Goal: Task Accomplishment & Management: Complete application form

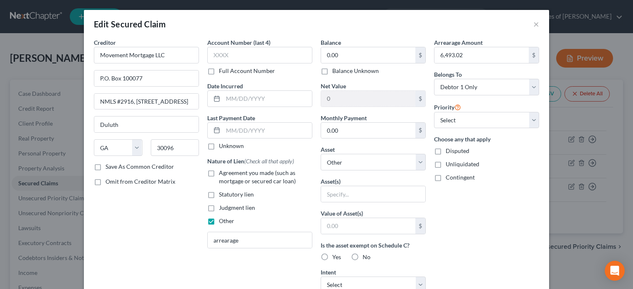
select select "10"
select select "0"
click at [535, 25] on button "×" at bounding box center [536, 24] width 6 height 10
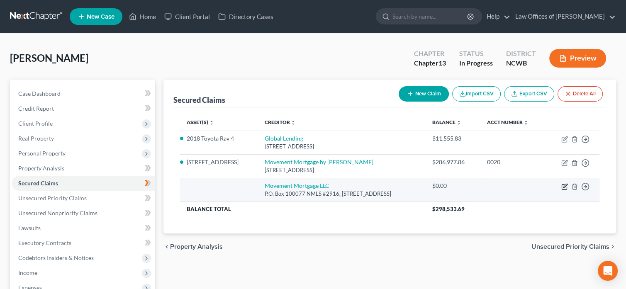
click at [564, 186] on icon "button" at bounding box center [566, 186] width 4 height 4
select select "10"
select select "0"
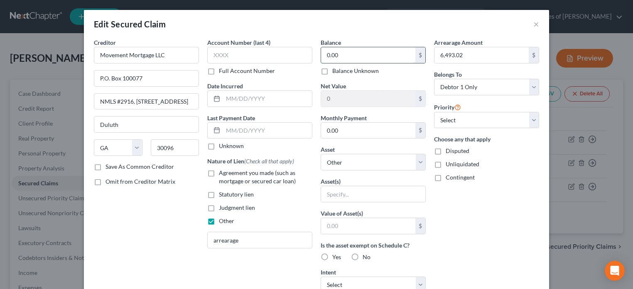
click at [380, 59] on input "0.00" at bounding box center [368, 55] width 94 height 16
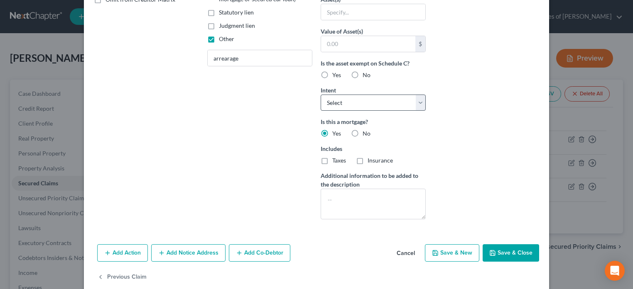
scroll to position [194, 0]
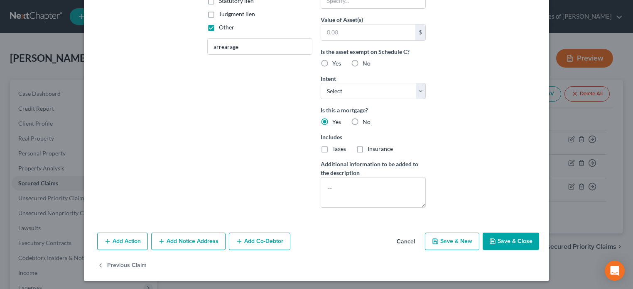
type input "6,493.02"
click at [495, 241] on button "Save & Close" at bounding box center [510, 241] width 56 height 17
select select
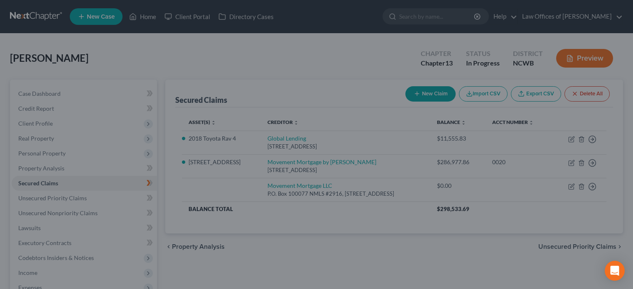
scroll to position [103, 0]
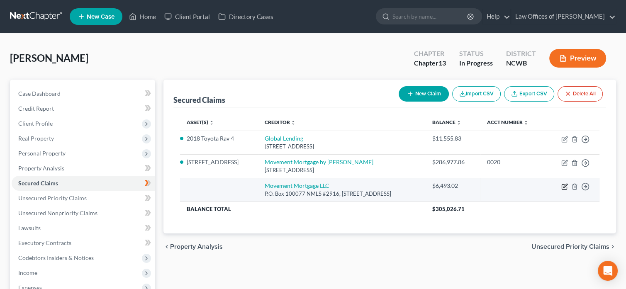
click at [567, 186] on icon "button" at bounding box center [565, 186] width 7 height 7
select select "10"
select select "0"
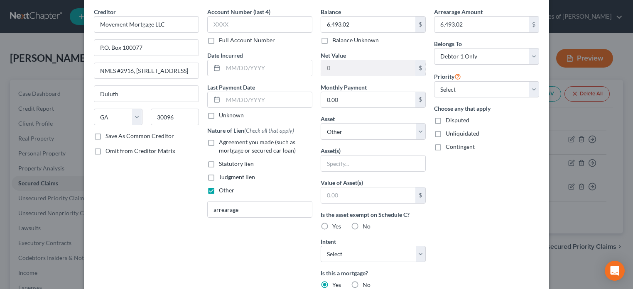
scroll to position [28, 0]
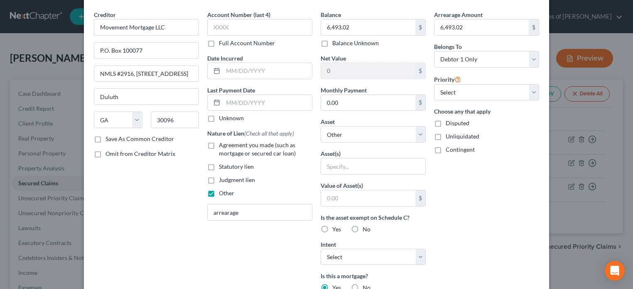
click at [590, 119] on div "Edit Secured Claim × Creditor * Movement Mortgage LLC P.O. Box 100077 NMLS #291…" at bounding box center [316, 144] width 633 height 289
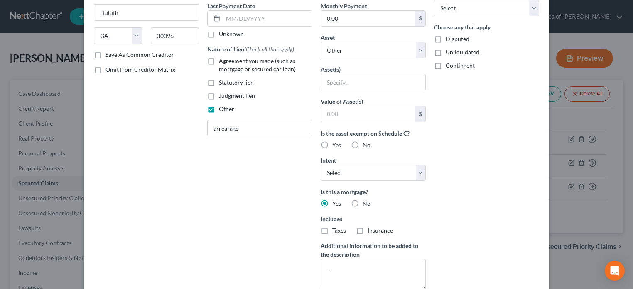
scroll to position [152, 0]
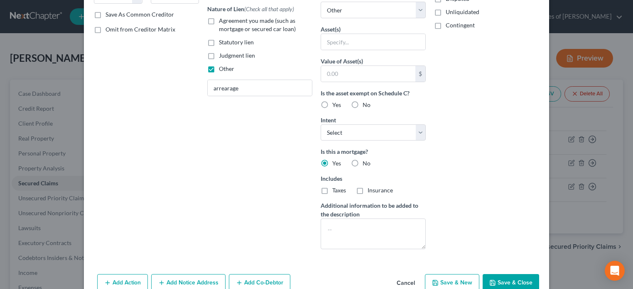
click at [495, 275] on button "Save & Close" at bounding box center [510, 282] width 56 height 17
select select
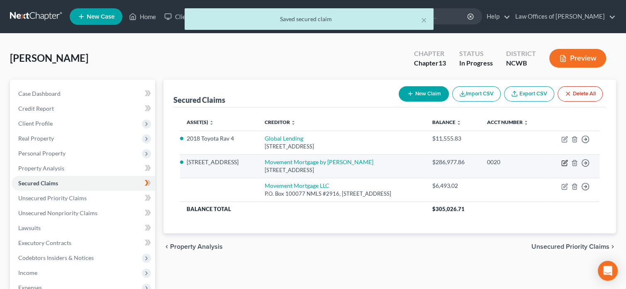
click at [565, 163] on icon "button" at bounding box center [566, 162] width 4 height 4
select select "15"
select select "3"
select select "2"
select select "0"
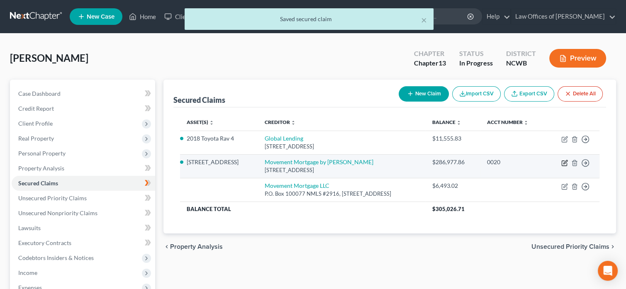
select select "0"
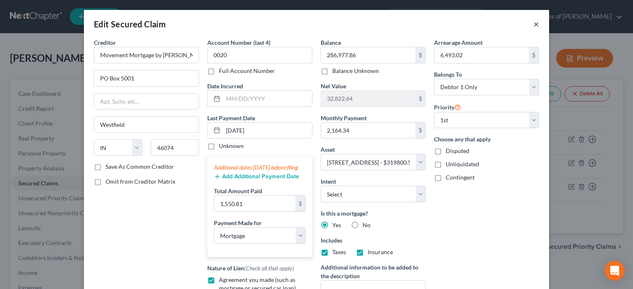
click at [535, 25] on button "×" at bounding box center [536, 24] width 6 height 10
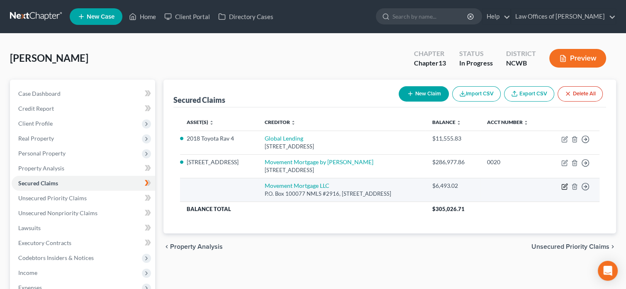
click at [565, 185] on icon "button" at bounding box center [565, 186] width 7 height 7
select select "10"
select select "0"
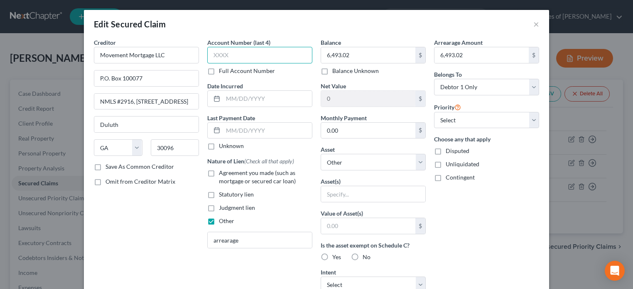
click at [238, 56] on input "text" at bounding box center [259, 55] width 105 height 17
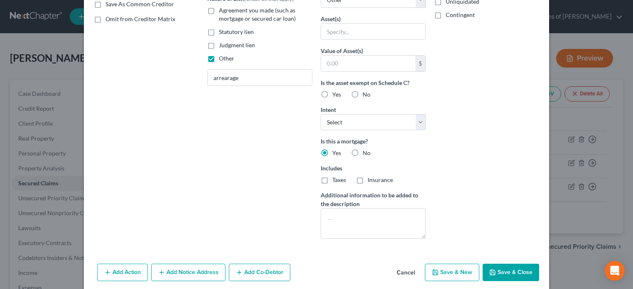
scroll to position [166, 0]
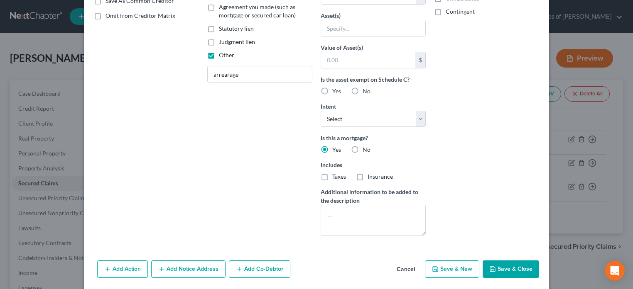
type input "0020"
click at [497, 266] on button "Save & Close" at bounding box center [510, 269] width 56 height 17
select select
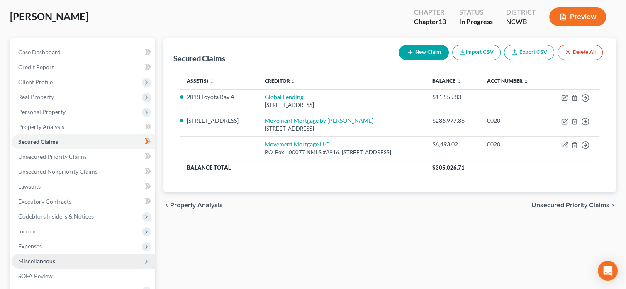
scroll to position [125, 0]
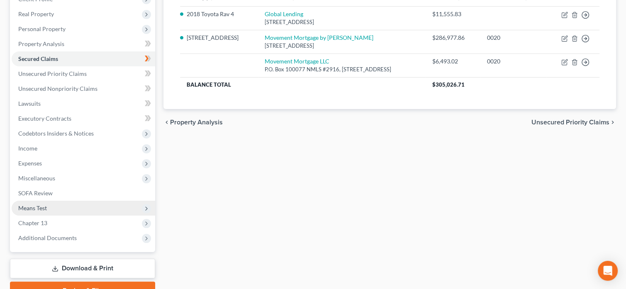
click at [39, 208] on span "Means Test" at bounding box center [32, 208] width 29 height 7
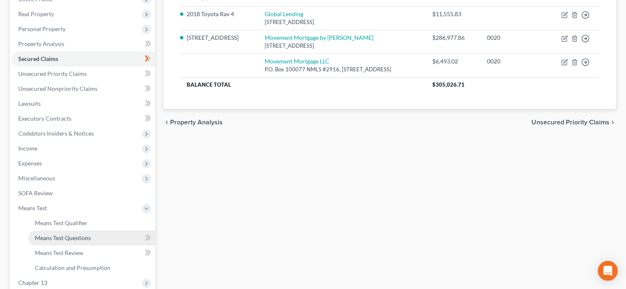
click at [59, 237] on span "Means Test Questions" at bounding box center [63, 237] width 56 height 7
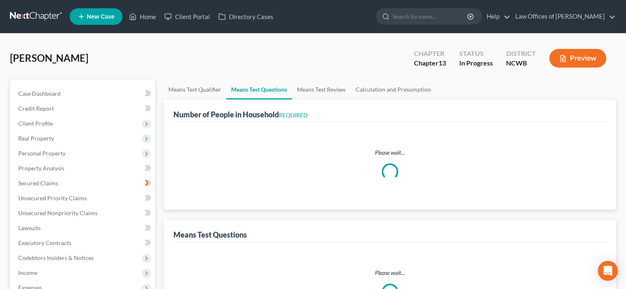
select select "0"
select select "60"
select select "1"
select select "60"
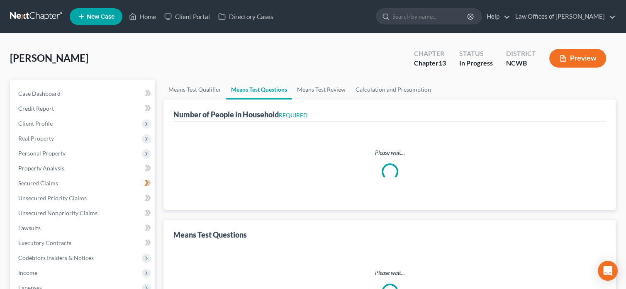
select select "1"
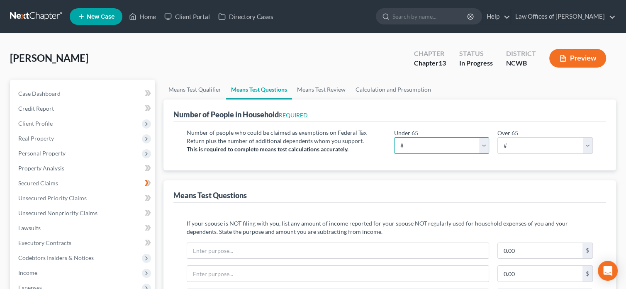
click at [483, 145] on select "# 0 1 2 3 4 5 6 7 8 9 10" at bounding box center [441, 145] width 95 height 17
select select "1"
click at [394, 137] on select "# 0 1 2 3 4 5 6 7 8 9 10" at bounding box center [441, 145] width 95 height 17
click at [336, 90] on link "Means Test Review" at bounding box center [321, 90] width 59 height 20
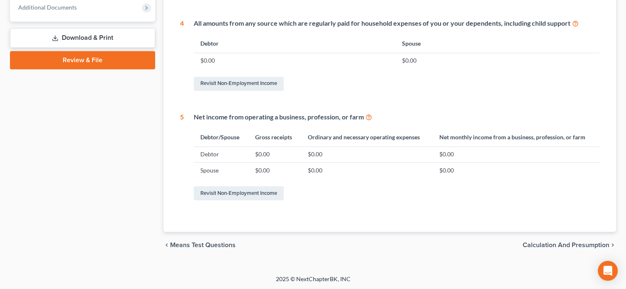
scroll to position [415, 0]
click at [210, 244] on span "Means Test Questions" at bounding box center [203, 245] width 66 height 7
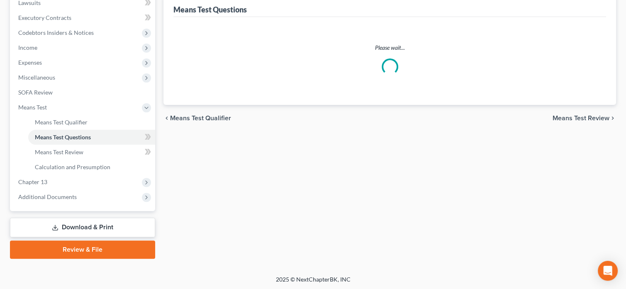
select select "0"
select select "60"
select select "1"
select select "60"
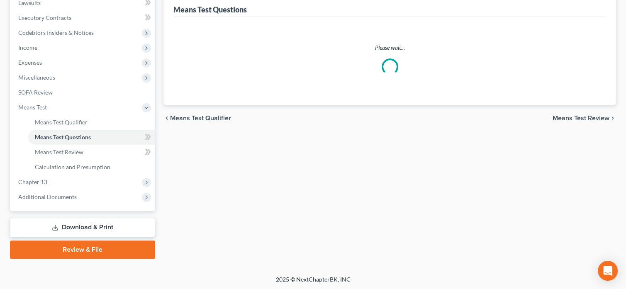
select select "1"
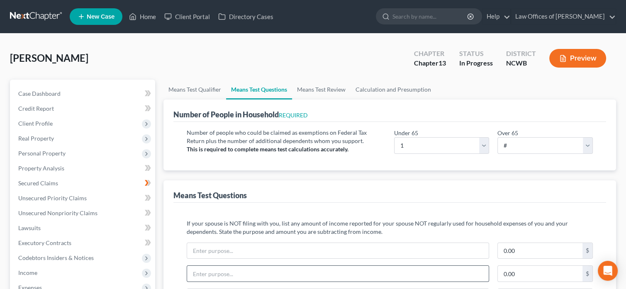
scroll to position [42, 0]
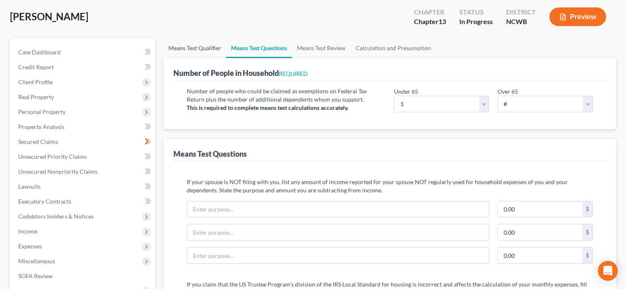
click at [200, 48] on link "Means Test Qualifier" at bounding box center [195, 48] width 63 height 20
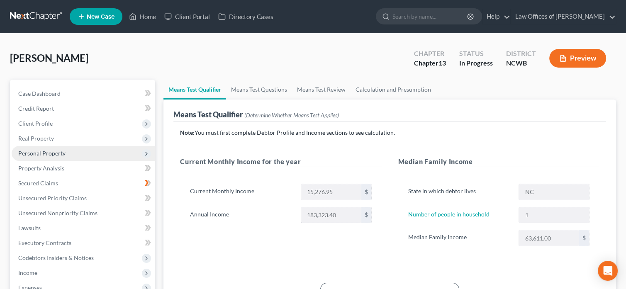
click at [113, 153] on span "Personal Property" at bounding box center [84, 153] width 144 height 15
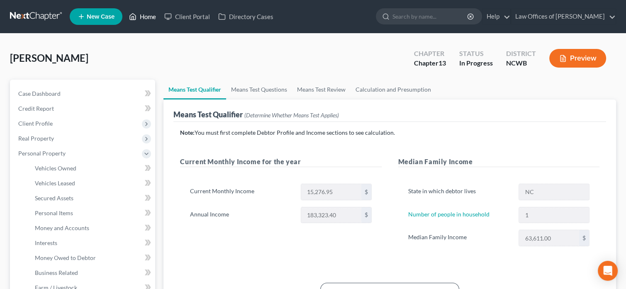
click at [135, 15] on icon at bounding box center [133, 17] width 6 height 6
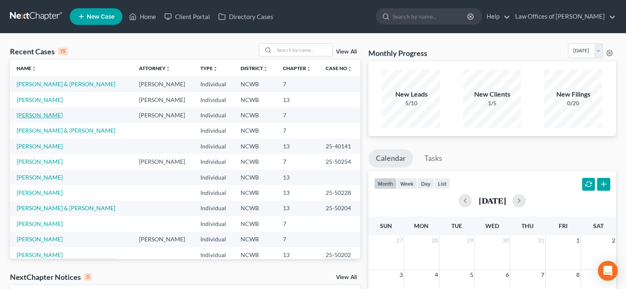
click at [46, 115] on link "[PERSON_NAME]" at bounding box center [40, 115] width 46 height 7
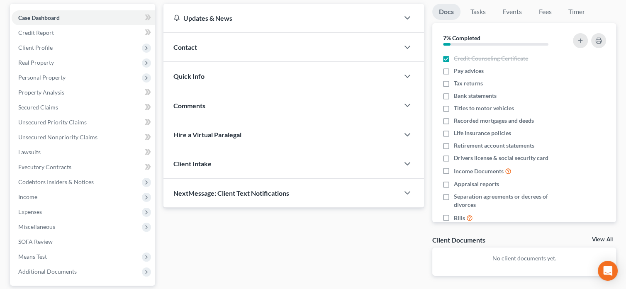
scroll to position [83, 0]
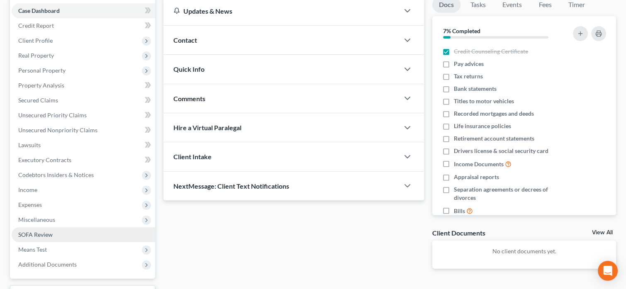
click at [42, 234] on span "SOFA Review" at bounding box center [35, 234] width 34 height 7
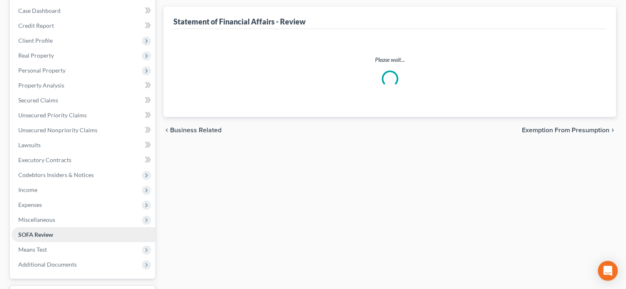
scroll to position [81, 0]
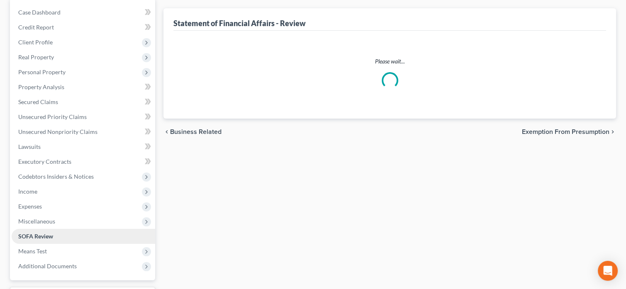
click at [42, 234] on span "SOFA Review" at bounding box center [35, 236] width 35 height 7
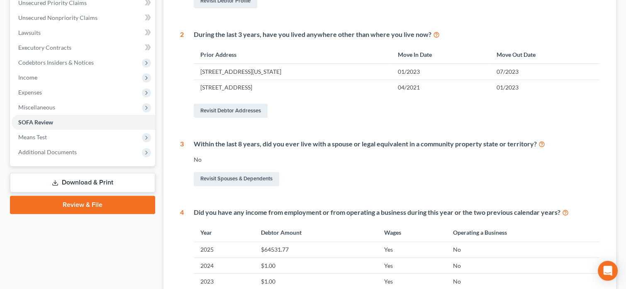
scroll to position [125, 0]
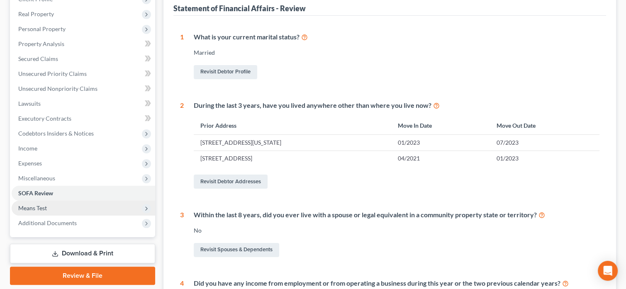
click at [30, 208] on span "Means Test" at bounding box center [32, 208] width 29 height 7
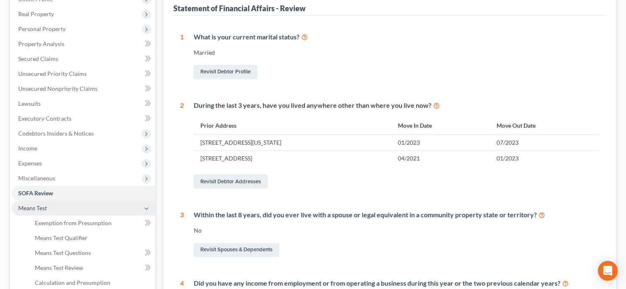
click at [30, 207] on span "Means Test" at bounding box center [32, 208] width 29 height 7
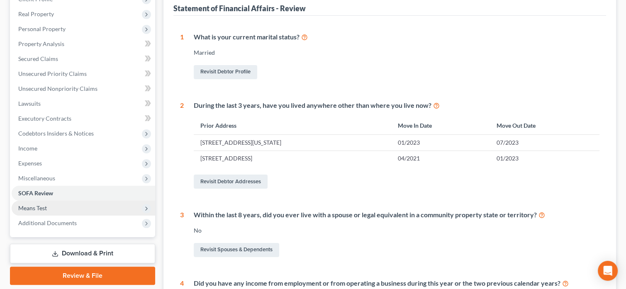
click at [35, 208] on span "Means Test" at bounding box center [32, 208] width 29 height 7
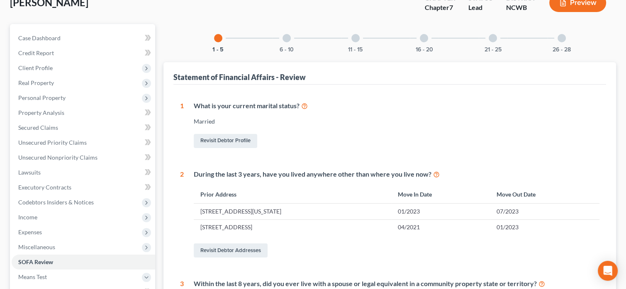
scroll to position [43, 0]
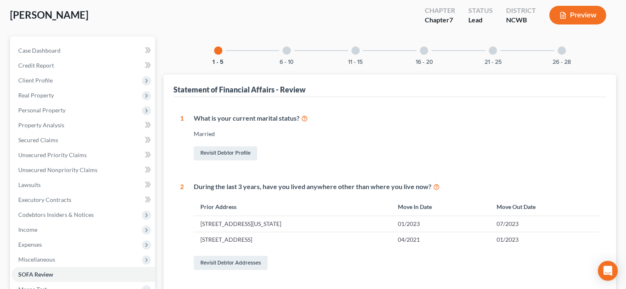
click at [286, 53] on div at bounding box center [287, 50] width 8 height 8
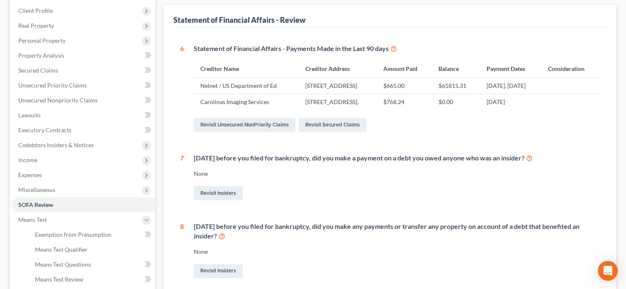
scroll to position [30, 0]
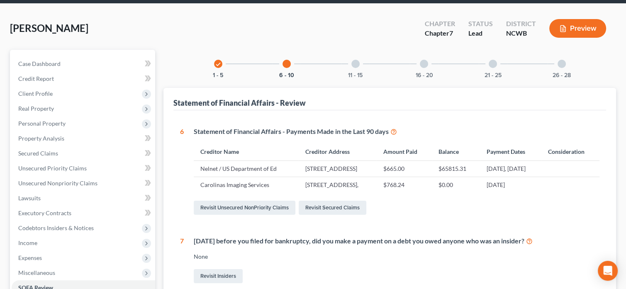
click at [355, 64] on div at bounding box center [356, 64] width 8 height 8
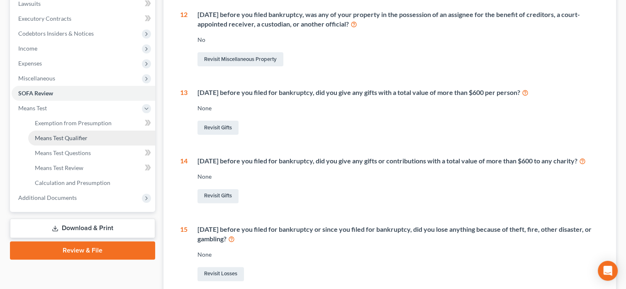
scroll to position [190, 0]
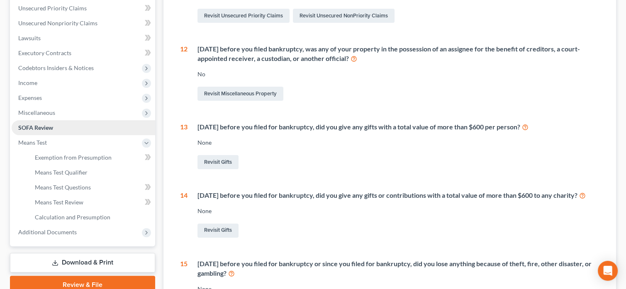
click at [41, 125] on span "SOFA Review" at bounding box center [35, 127] width 35 height 7
click at [36, 143] on span "Means Test" at bounding box center [32, 142] width 29 height 7
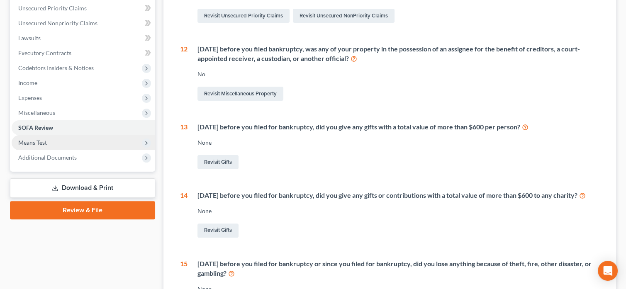
click at [36, 143] on span "Means Test" at bounding box center [32, 142] width 29 height 7
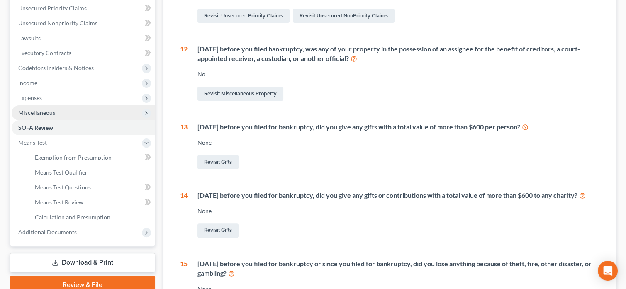
click at [45, 114] on span "Miscellaneous" at bounding box center [36, 112] width 37 height 7
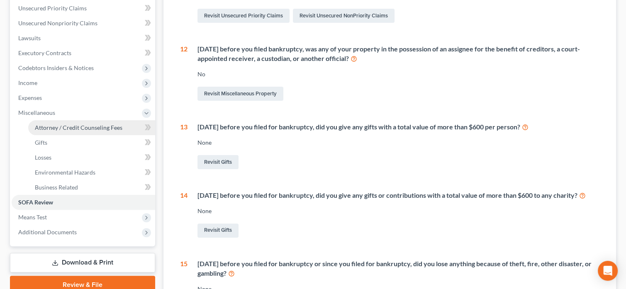
click at [58, 128] on span "Attorney / Credit Counseling Fees" at bounding box center [79, 127] width 88 height 7
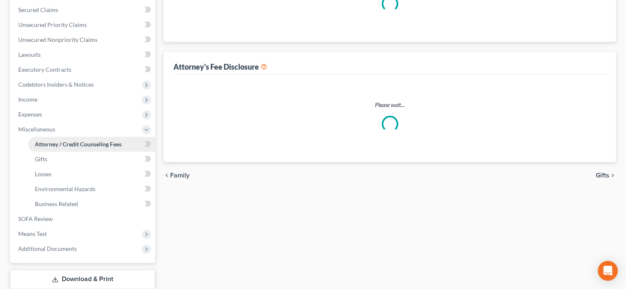
select select "0"
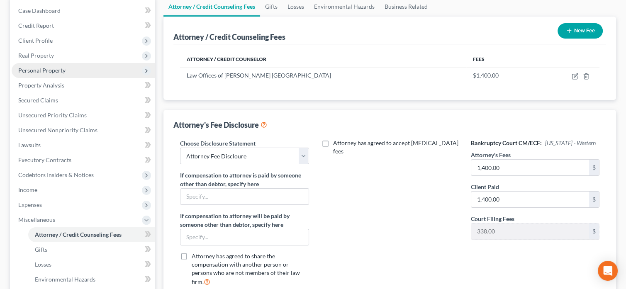
scroll to position [42, 0]
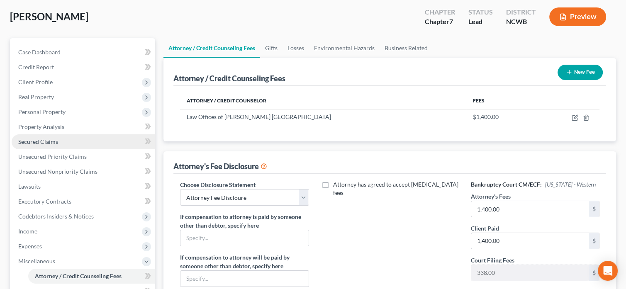
click at [28, 142] on span "Secured Claims" at bounding box center [38, 141] width 40 height 7
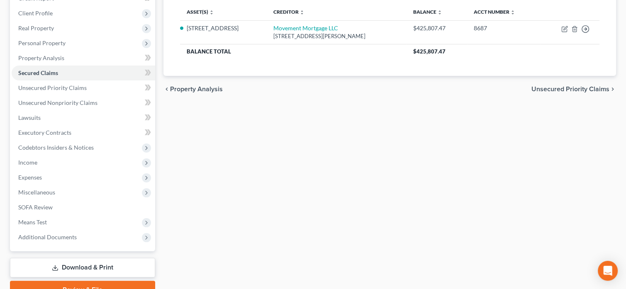
scroll to position [151, 0]
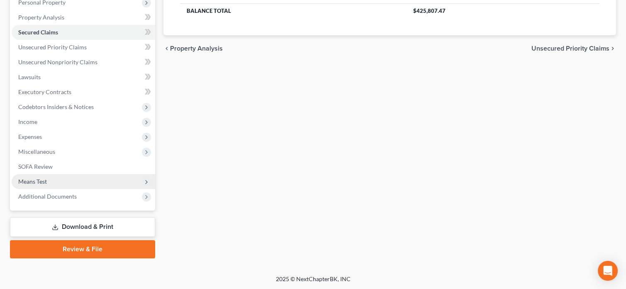
click at [42, 181] on span "Means Test" at bounding box center [32, 181] width 29 height 7
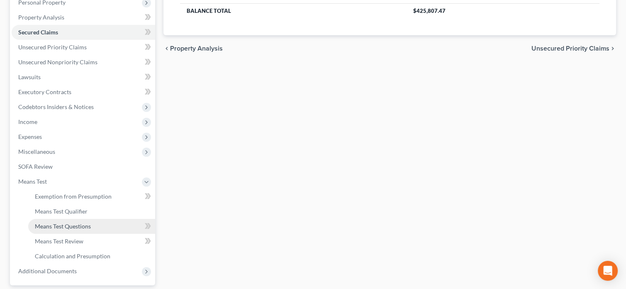
click at [60, 225] on span "Means Test Questions" at bounding box center [63, 226] width 56 height 7
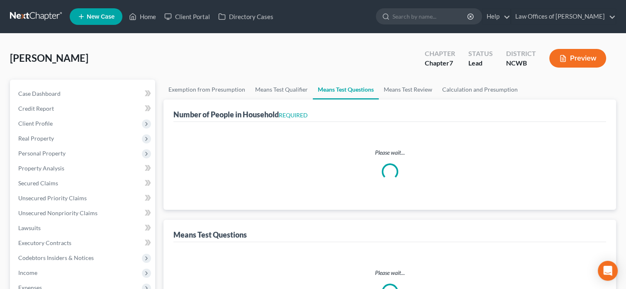
select select "0"
select select "60"
select select "0"
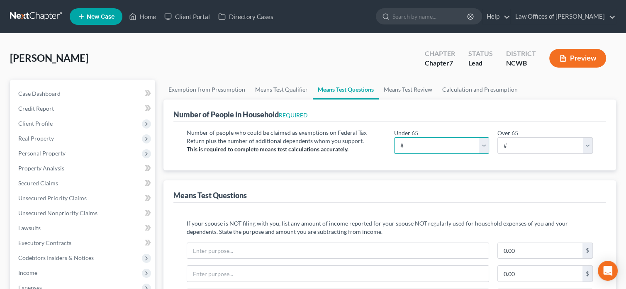
click at [423, 149] on select "# 0 1 2 3 4 5 6 7 8 9 10" at bounding box center [441, 145] width 95 height 17
select select "4"
click at [394, 137] on select "# 0 1 2 3 4 5 6 7 8 9 10" at bounding box center [441, 145] width 95 height 17
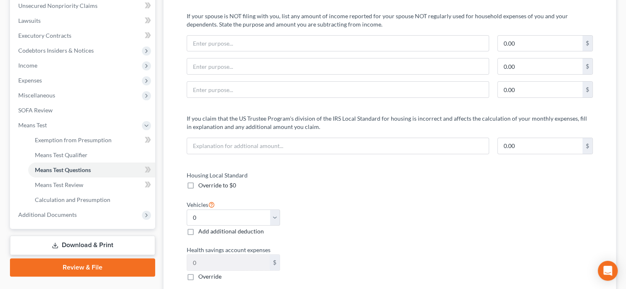
scroll to position [249, 0]
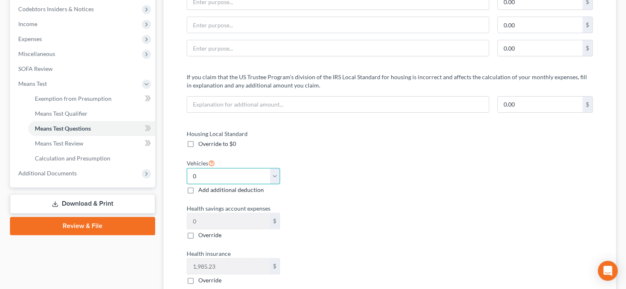
click at [273, 175] on select "Select 0 1 2 3 4 5" at bounding box center [233, 176] width 93 height 17
click at [295, 178] on div "Vehicles Select 0 1 2 3 4 5 Add additional deduction" at bounding box center [284, 176] width 203 height 37
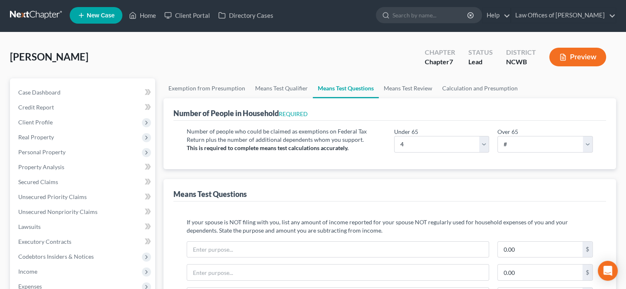
scroll to position [0, 0]
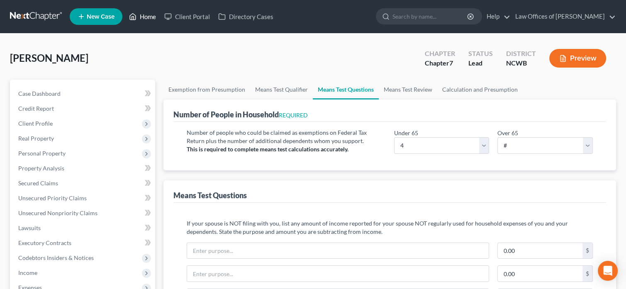
click at [149, 18] on link "Home" at bounding box center [142, 16] width 35 height 15
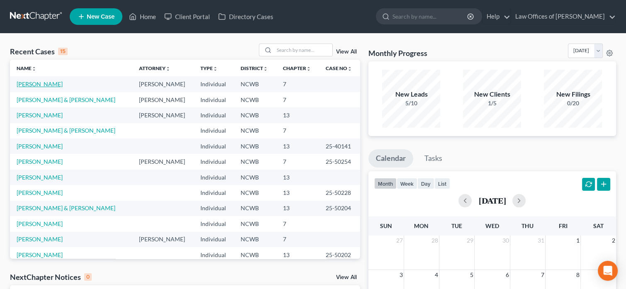
click at [50, 84] on link "[PERSON_NAME]" at bounding box center [40, 84] width 46 height 7
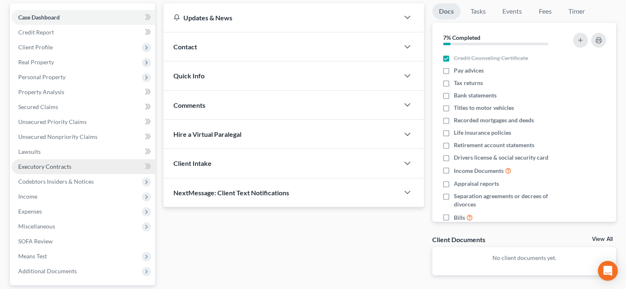
scroll to position [83, 0]
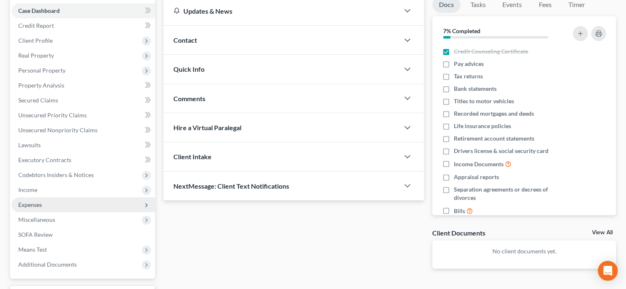
click at [29, 205] on span "Expenses" at bounding box center [30, 204] width 24 height 7
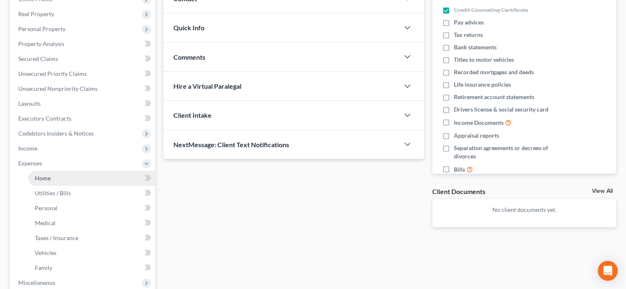
click at [42, 180] on span "Home" at bounding box center [43, 178] width 16 height 7
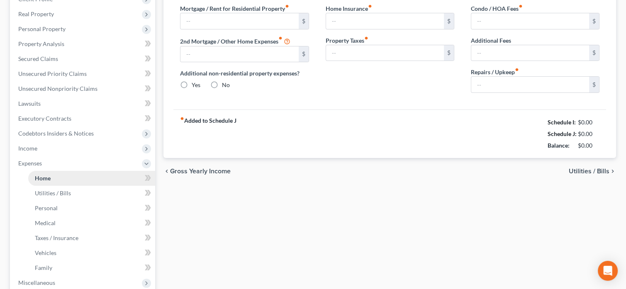
type input "2,886.09"
type input "0.00"
radio input "true"
type input "0.00"
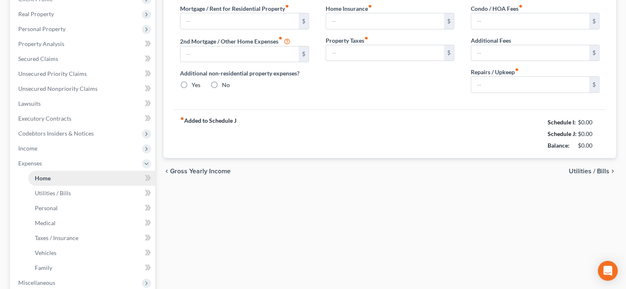
type input "0.00"
type input "30.00"
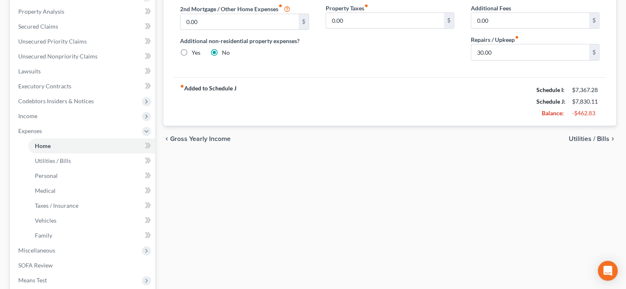
scroll to position [83, 0]
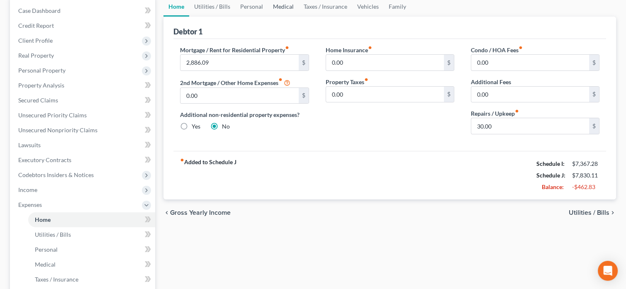
click at [284, 7] on link "Medical" at bounding box center [283, 7] width 31 height 20
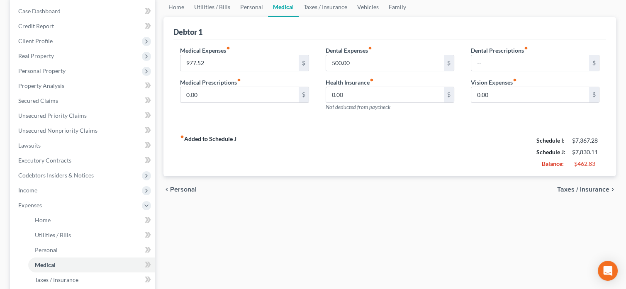
scroll to position [83, 0]
click at [588, 189] on span "Taxes / Insurance" at bounding box center [583, 189] width 52 height 7
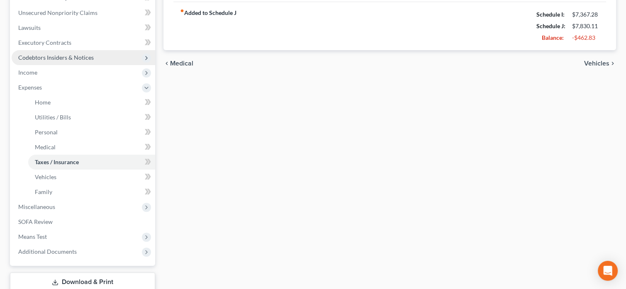
scroll to position [208, 0]
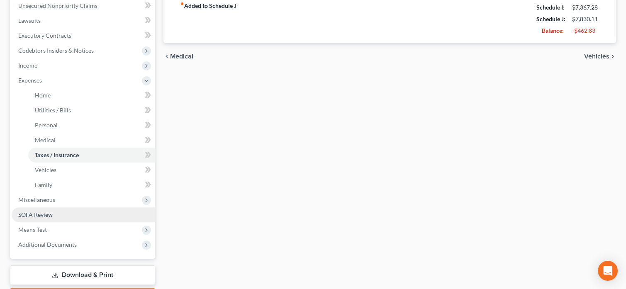
click at [42, 215] on span "SOFA Review" at bounding box center [35, 214] width 34 height 7
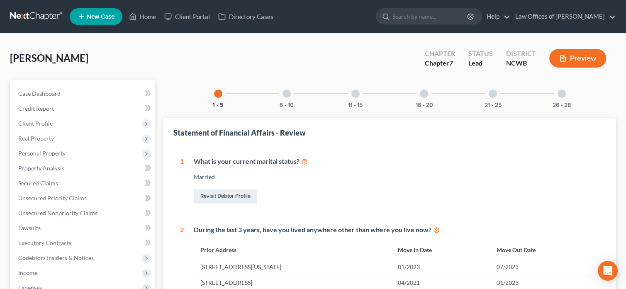
click at [287, 93] on div at bounding box center [287, 94] width 8 height 8
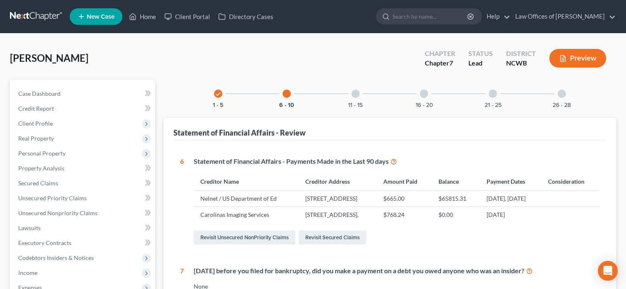
click at [358, 95] on div at bounding box center [356, 94] width 8 height 8
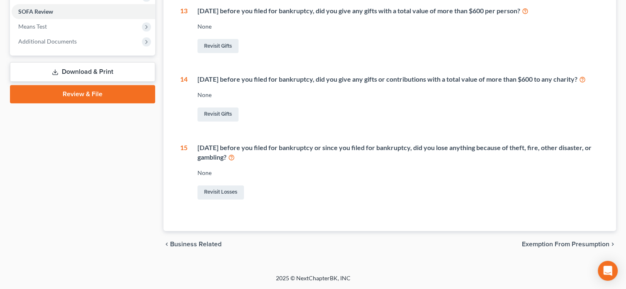
scroll to position [315, 0]
click at [576, 244] on span "Exemption from Presumption" at bounding box center [566, 244] width 88 height 7
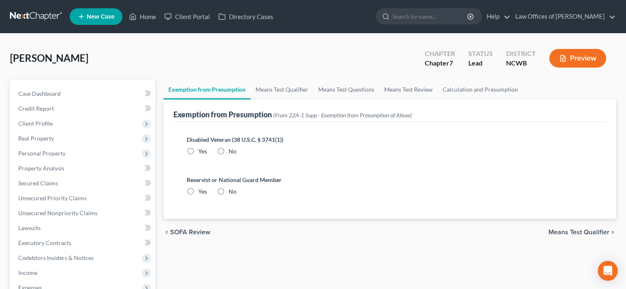
click at [562, 232] on span "Means Test Qualifier" at bounding box center [579, 232] width 61 height 7
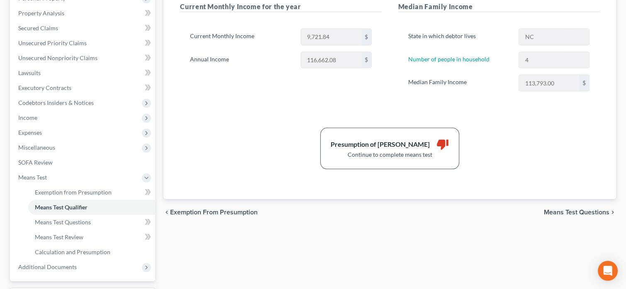
scroll to position [166, 0]
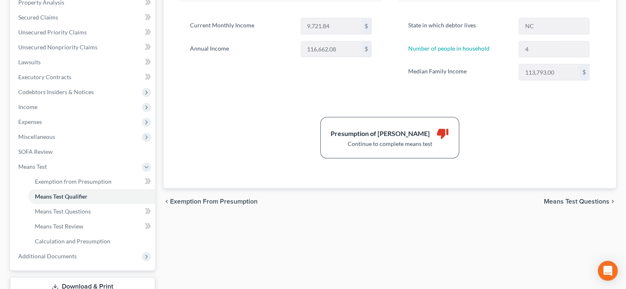
click at [562, 202] on span "Means Test Questions" at bounding box center [577, 201] width 66 height 7
select select "4"
select select "0"
select select "60"
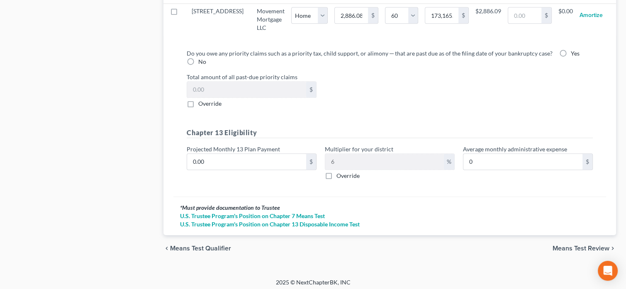
scroll to position [894, 0]
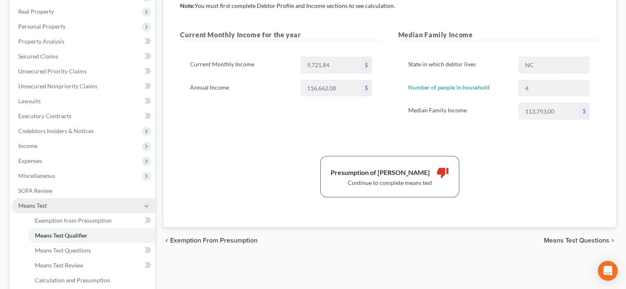
scroll to position [125, 0]
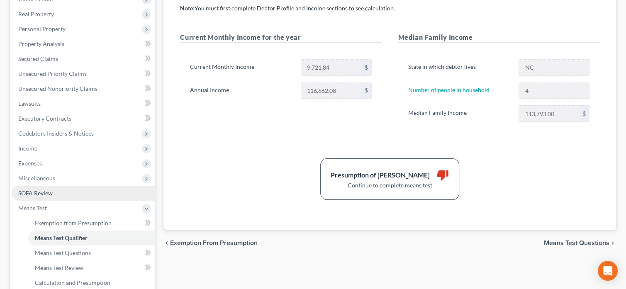
click at [41, 191] on span "SOFA Review" at bounding box center [35, 193] width 34 height 7
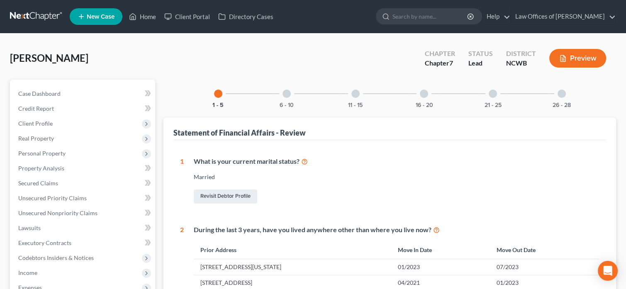
click at [583, 57] on button "Preview" at bounding box center [578, 58] width 57 height 19
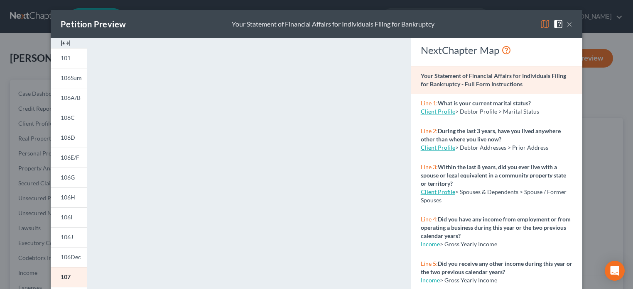
click at [567, 23] on button "×" at bounding box center [569, 24] width 6 height 10
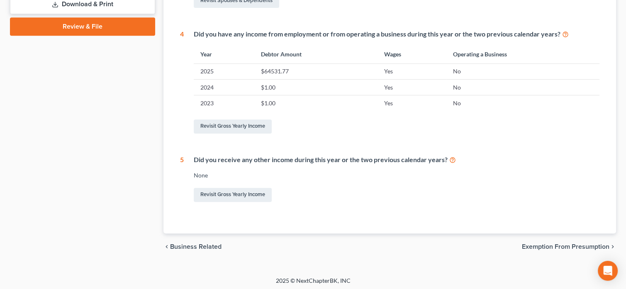
scroll to position [375, 0]
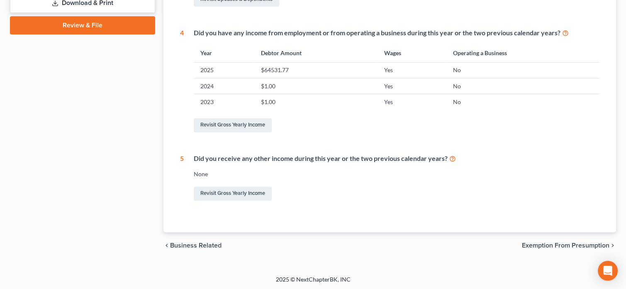
click at [540, 244] on span "Exemption from Presumption" at bounding box center [566, 245] width 88 height 7
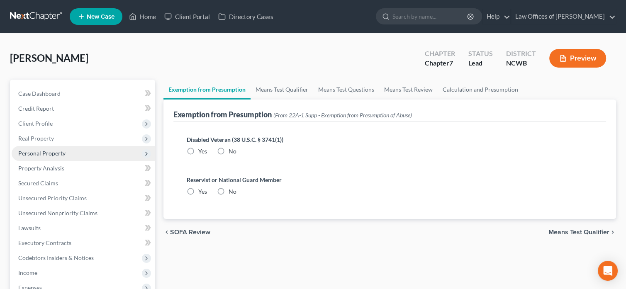
click at [33, 154] on span "Personal Property" at bounding box center [41, 153] width 47 height 7
click at [34, 154] on span "Personal Property" at bounding box center [41, 153] width 47 height 7
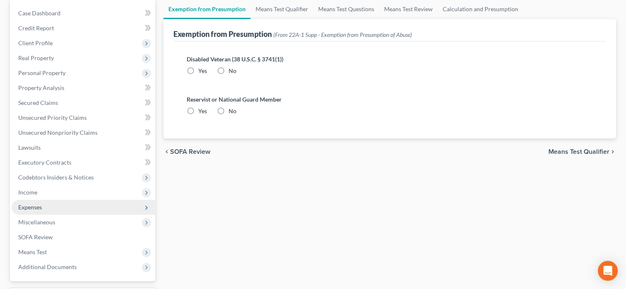
scroll to position [125, 0]
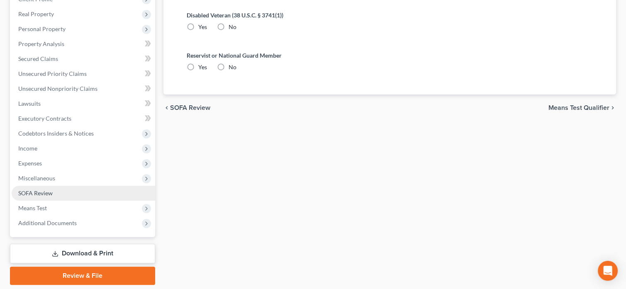
click at [38, 193] on span "SOFA Review" at bounding box center [35, 193] width 34 height 7
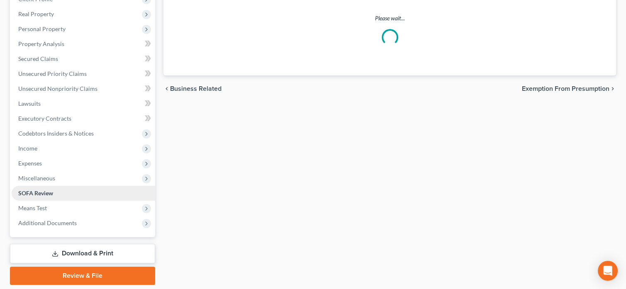
click at [38, 193] on ul "Case Dashboard Payments Invoices Payments Payments Credit Report Client Profile" at bounding box center [84, 96] width 144 height 269
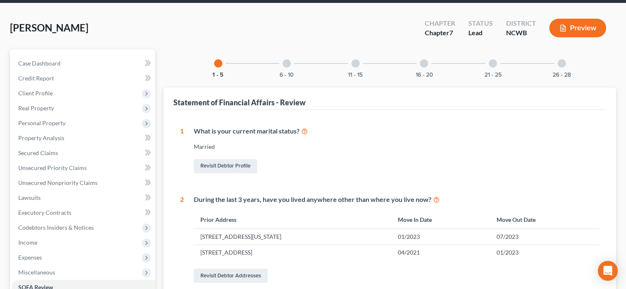
scroll to position [42, 0]
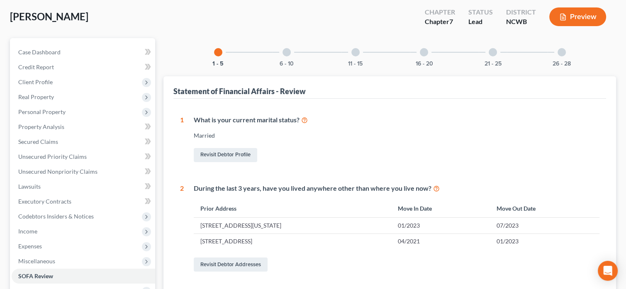
click at [422, 54] on div at bounding box center [424, 52] width 8 height 8
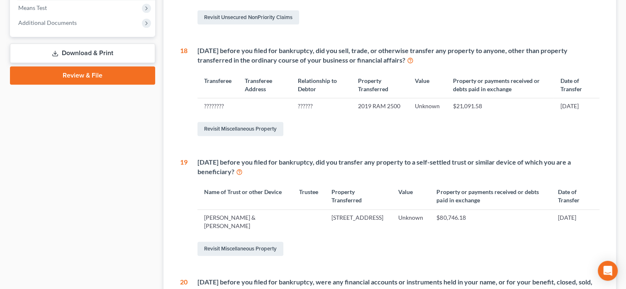
scroll to position [332, 0]
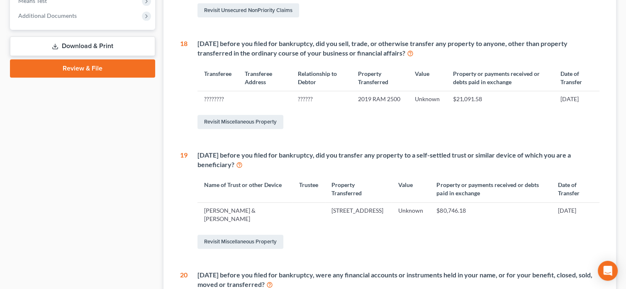
click at [457, 91] on td "$21,091.58" at bounding box center [500, 99] width 107 height 16
click at [511, 102] on div "Within 2 years before you filed for bankruptcy, did you sell, trade, or otherwi…" at bounding box center [394, 85] width 412 height 92
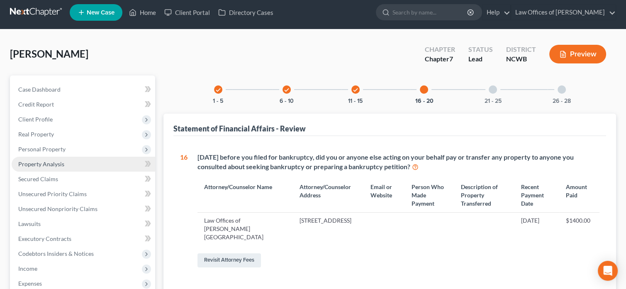
scroll to position [0, 0]
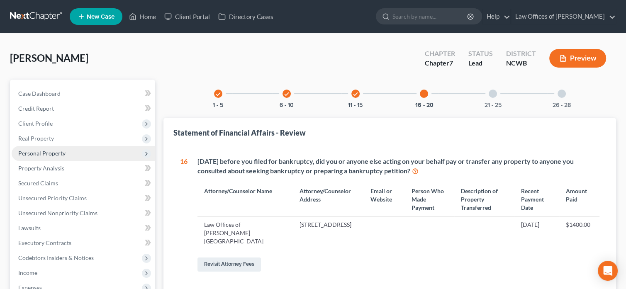
click at [37, 154] on span "Personal Property" at bounding box center [41, 153] width 47 height 7
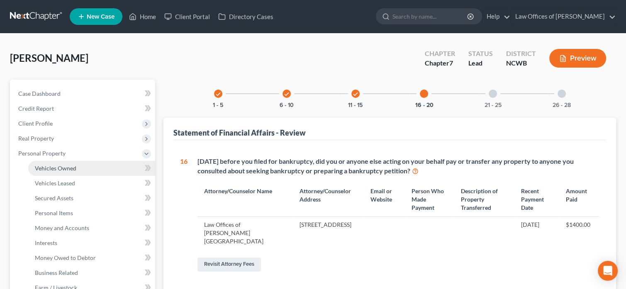
click at [44, 170] on span "Vehicles Owned" at bounding box center [56, 168] width 42 height 7
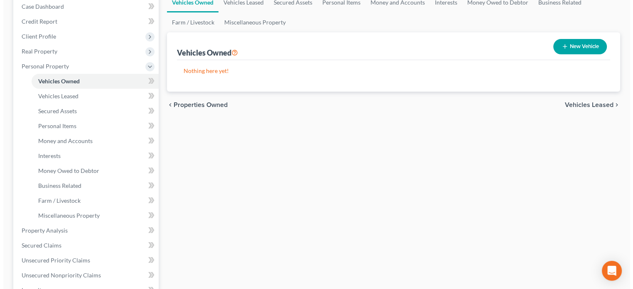
scroll to position [125, 0]
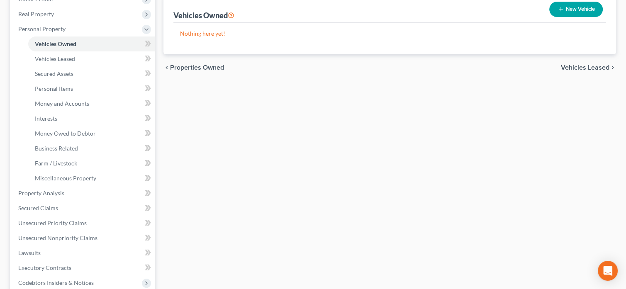
click at [577, 12] on button "New Vehicle" at bounding box center [577, 9] width 54 height 15
select select "0"
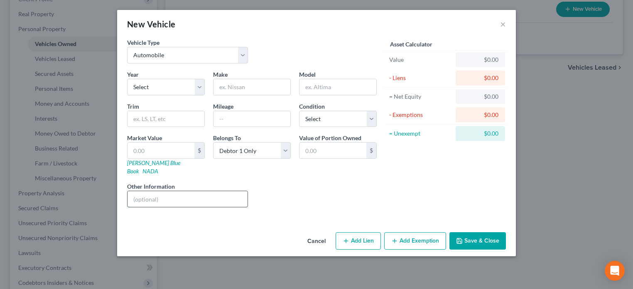
click at [198, 191] on input "text" at bounding box center [187, 199] width 120 height 16
type input "Debtor drives vehicle that is in husband's name only - 2014 Ford Focus"
click at [223, 192] on input "Debtor drives vehicle that is in husband's name only - 2014 Ford Focus" at bounding box center [187, 199] width 120 height 16
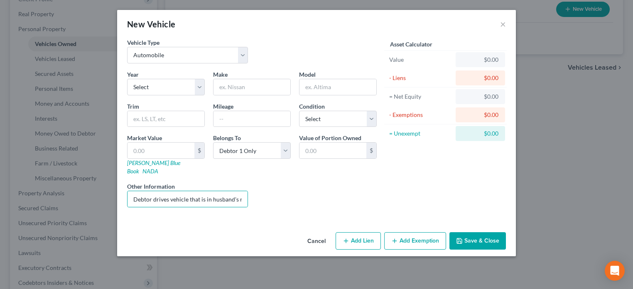
click at [471, 237] on button "Save & Close" at bounding box center [477, 240] width 56 height 17
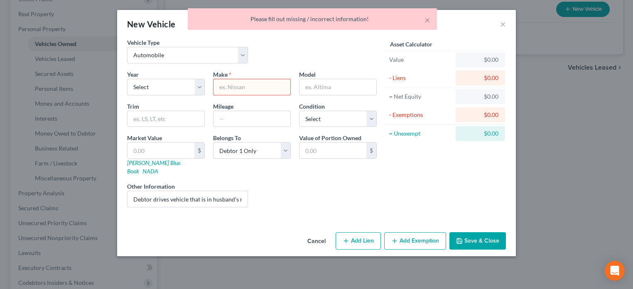
click at [223, 84] on input "text" at bounding box center [251, 87] width 77 height 16
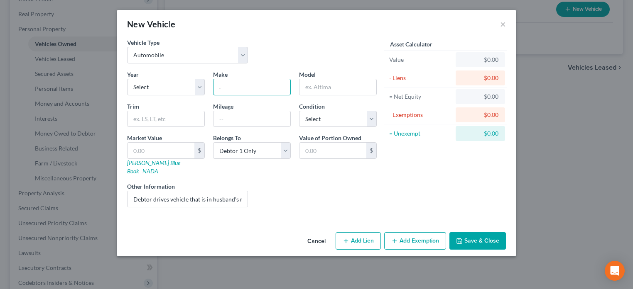
type input "."
click at [491, 232] on button "Save & Close" at bounding box center [477, 240] width 56 height 17
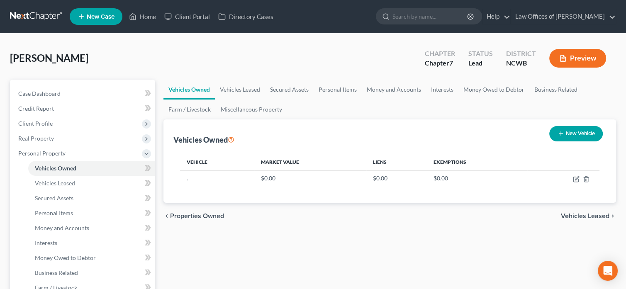
click at [582, 59] on button "Preview" at bounding box center [578, 58] width 57 height 19
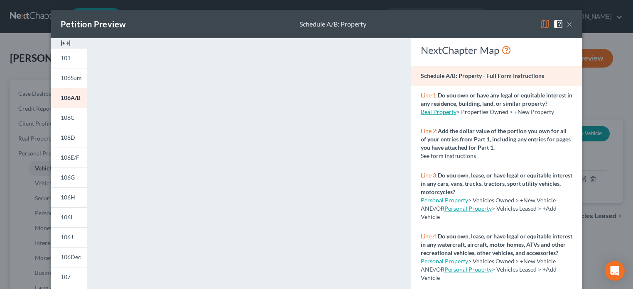
click at [568, 28] on button "×" at bounding box center [569, 24] width 6 height 10
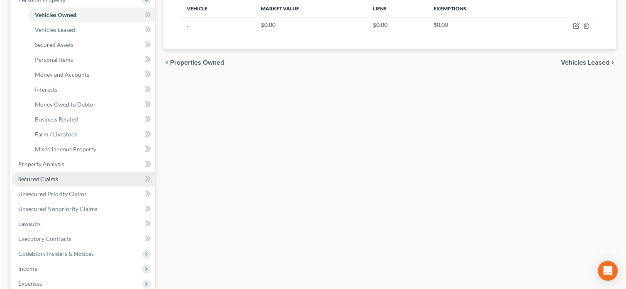
scroll to position [166, 0]
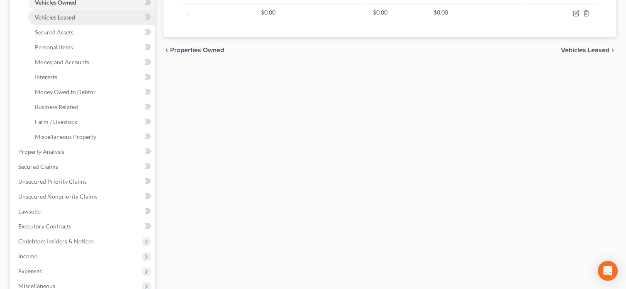
click at [56, 17] on span "Vehicles Leased" at bounding box center [55, 17] width 40 height 7
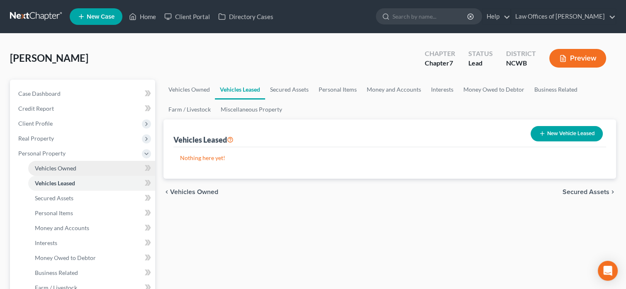
click at [63, 164] on link "Vehicles Owned" at bounding box center [91, 168] width 127 height 15
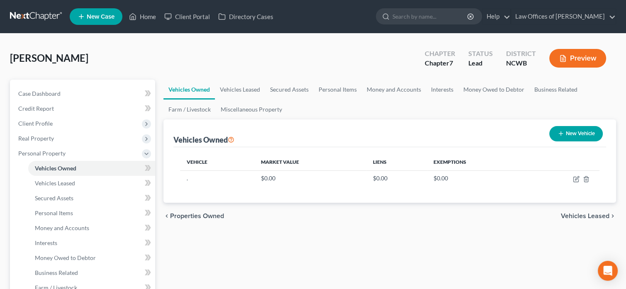
scroll to position [83, 0]
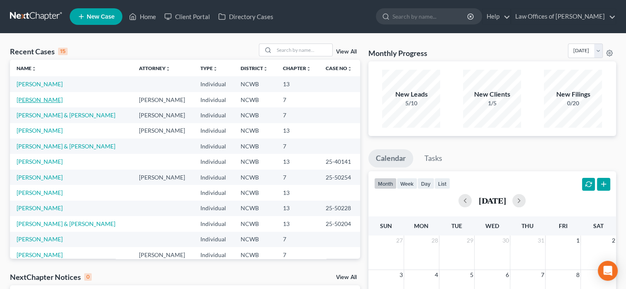
click at [43, 101] on link "[PERSON_NAME]" at bounding box center [40, 99] width 46 height 7
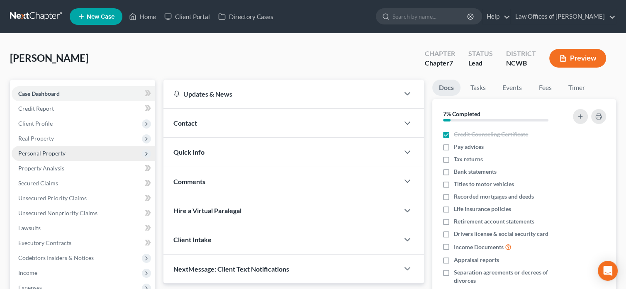
click at [34, 151] on span "Personal Property" at bounding box center [41, 153] width 47 height 7
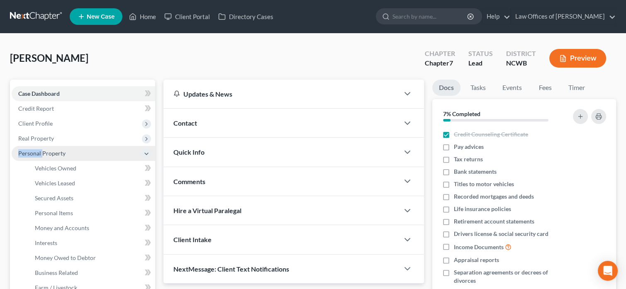
click at [34, 151] on span "Personal Property" at bounding box center [41, 153] width 47 height 7
click at [38, 154] on span "Personal Property" at bounding box center [41, 153] width 47 height 7
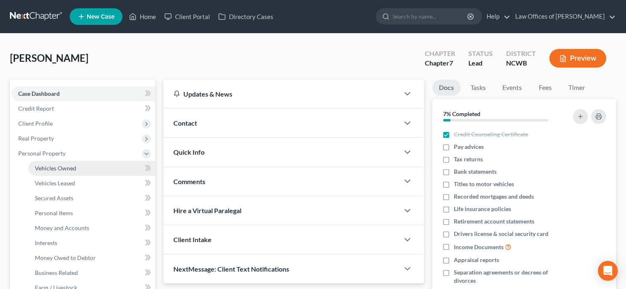
click at [41, 167] on span "Vehicles Owned" at bounding box center [56, 168] width 42 height 7
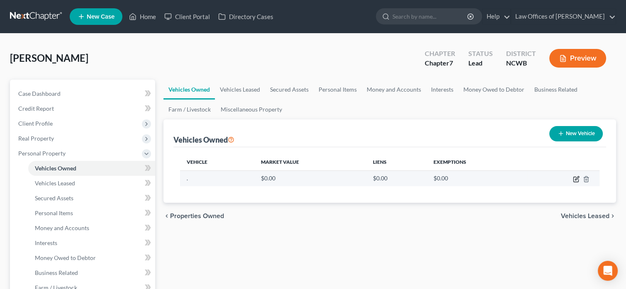
click at [575, 179] on icon "button" at bounding box center [576, 179] width 7 height 7
select select "0"
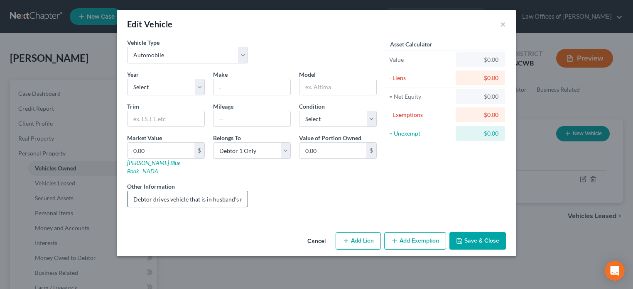
click at [217, 191] on input "Debtor drives vehicle that is in husband's name only - 2014 Ford Focus" at bounding box center [187, 199] width 120 height 16
type input "Debtor drives vehicle that is in husband's name only - 2014 Ford Taurus"
click at [149, 165] on link "Kelly Blue Book" at bounding box center [153, 166] width 53 height 15
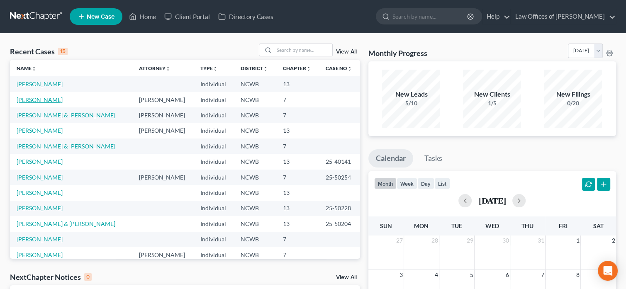
click at [43, 100] on link "[PERSON_NAME]" at bounding box center [40, 99] width 46 height 7
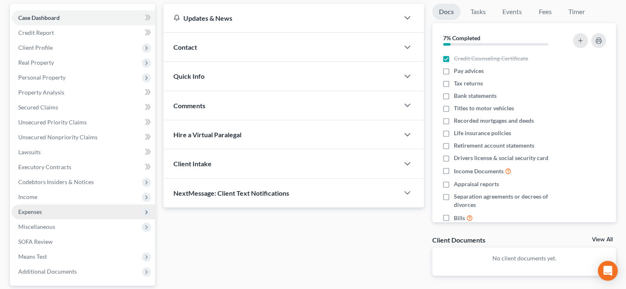
scroll to position [110, 0]
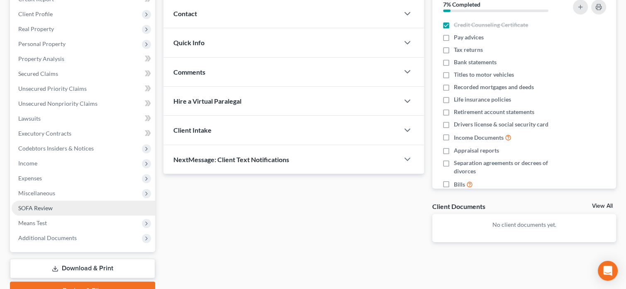
click at [39, 208] on span "SOFA Review" at bounding box center [35, 208] width 34 height 7
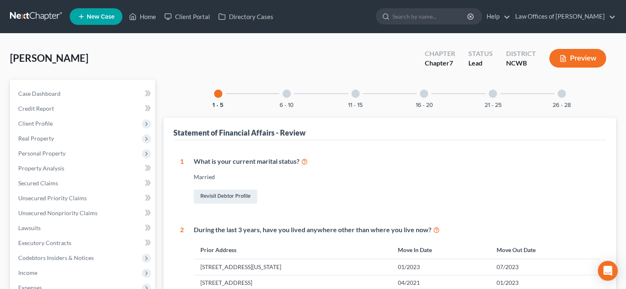
click at [560, 93] on div at bounding box center [562, 94] width 8 height 8
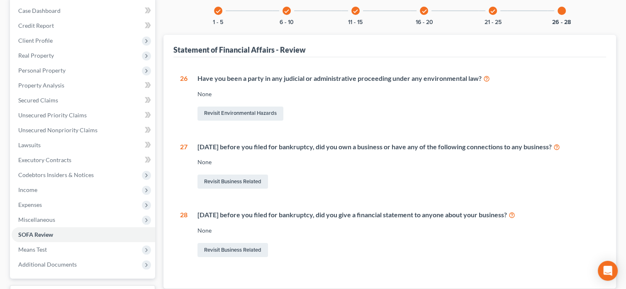
scroll to position [125, 0]
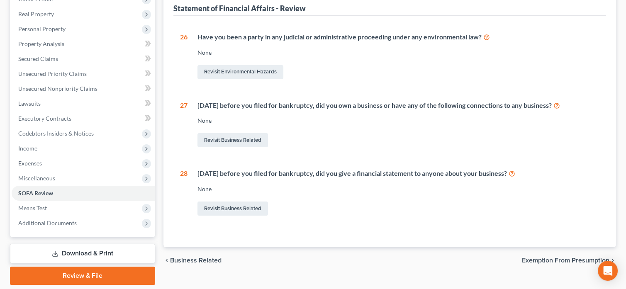
click at [560, 106] on icon at bounding box center [557, 105] width 7 height 8
